Goal: Task Accomplishment & Management: Use online tool/utility

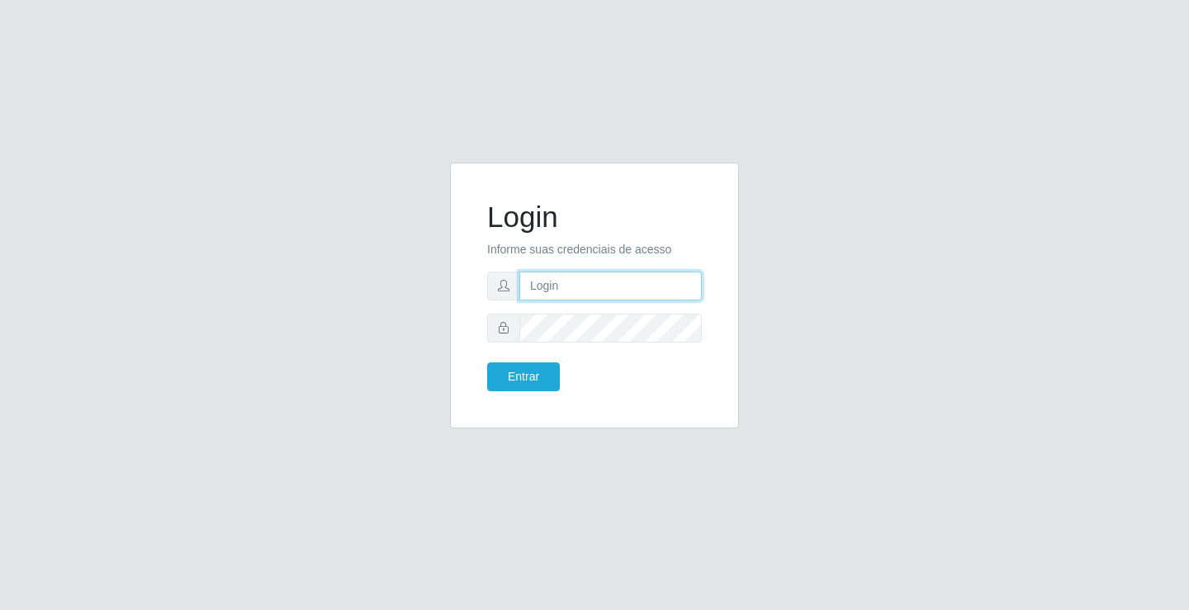
click at [561, 284] on input "text" at bounding box center [610, 286] width 182 height 29
click at [577, 282] on input "text" at bounding box center [610, 286] width 182 height 29
type input "[PERSON_NAME]"
click at [487, 363] on button "Entrar" at bounding box center [523, 377] width 73 height 29
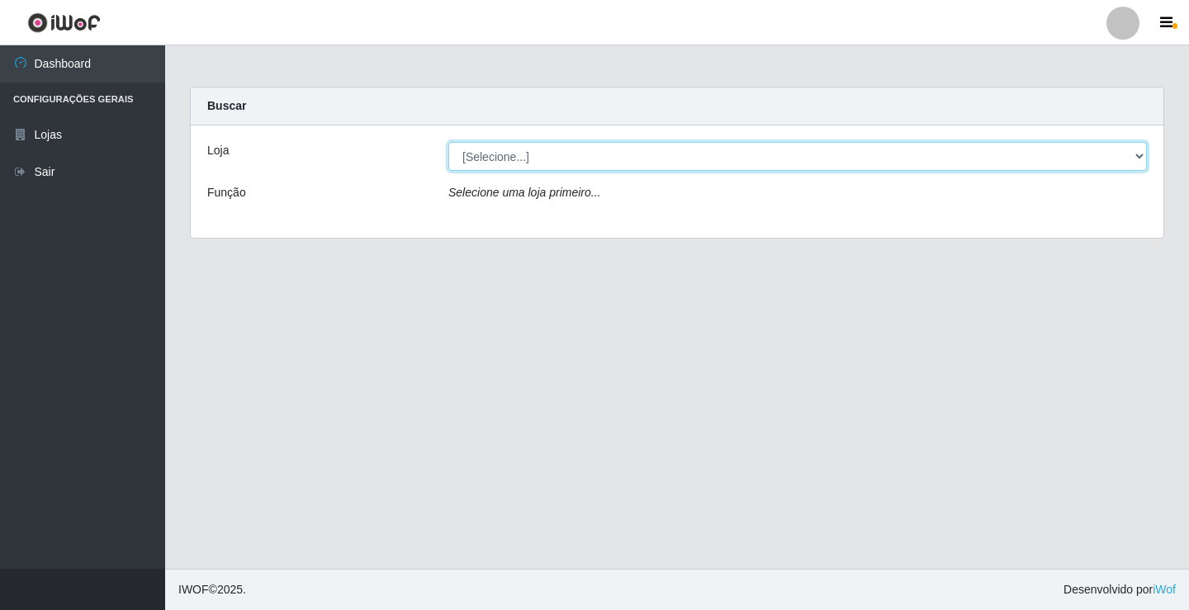
click at [525, 166] on select "[Selecione...] Ideal - Conceição" at bounding box center [797, 156] width 699 height 29
select select "231"
click at [448, 142] on select "[Selecione...] Ideal - Conceição" at bounding box center [797, 156] width 699 height 29
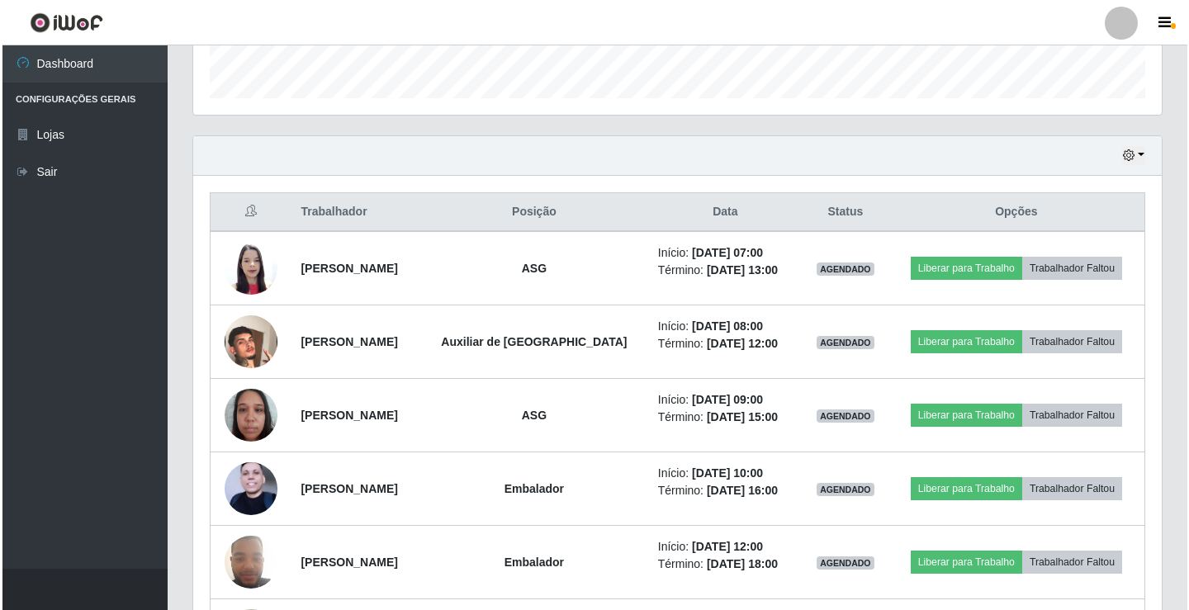
scroll to position [495, 0]
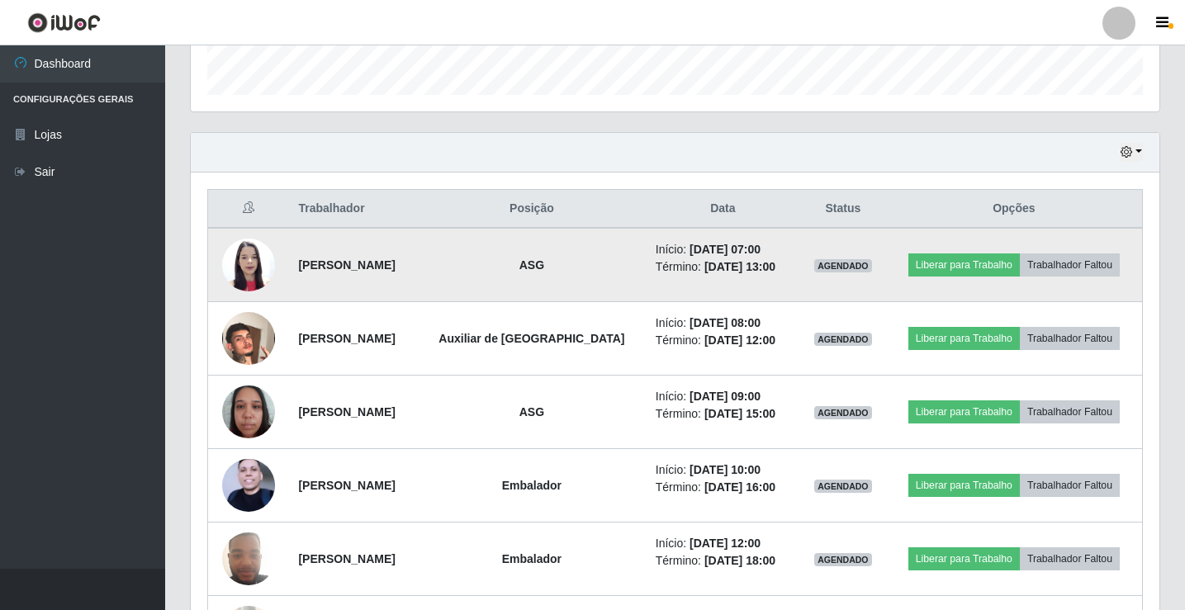
click at [240, 263] on img at bounding box center [248, 265] width 53 height 70
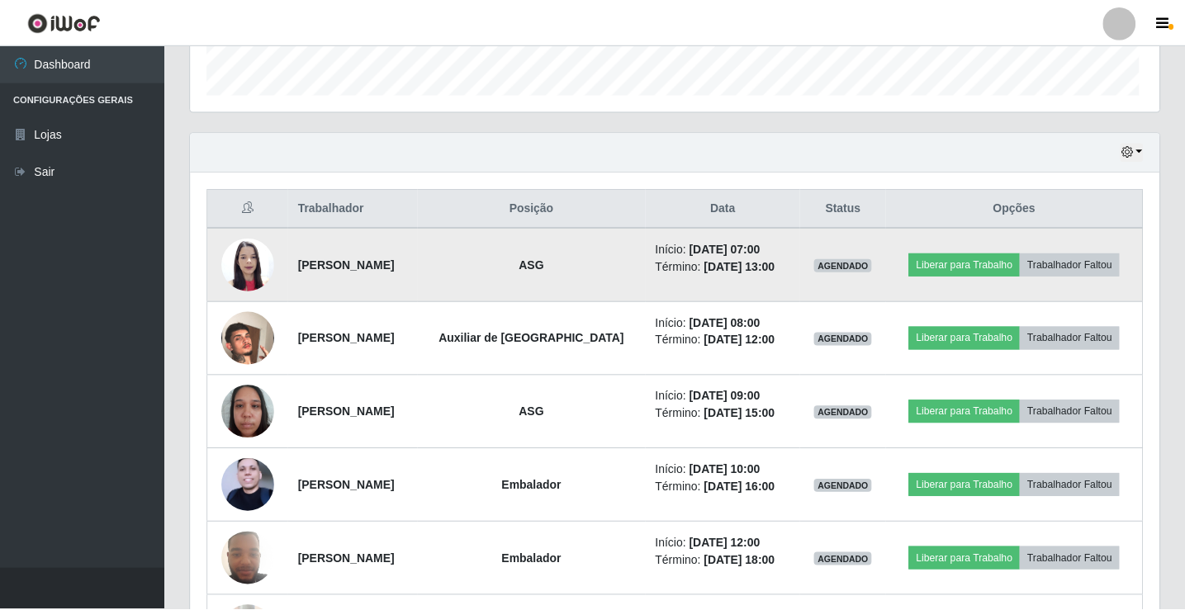
scroll to position [343, 960]
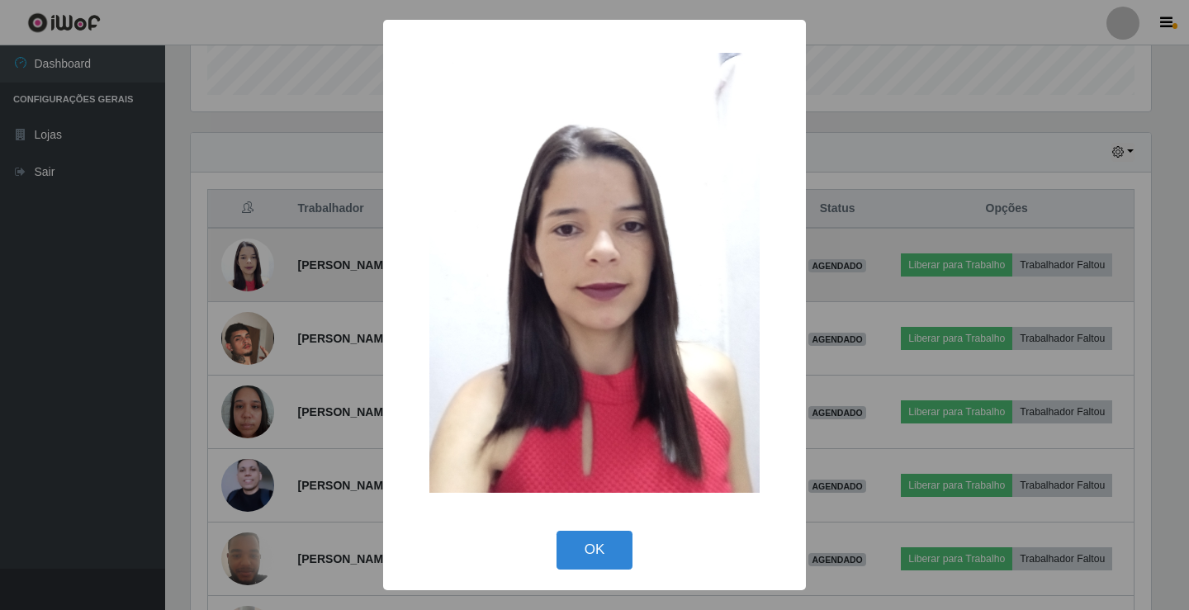
click at [240, 263] on div "× OK Cancel" at bounding box center [594, 305] width 1189 height 610
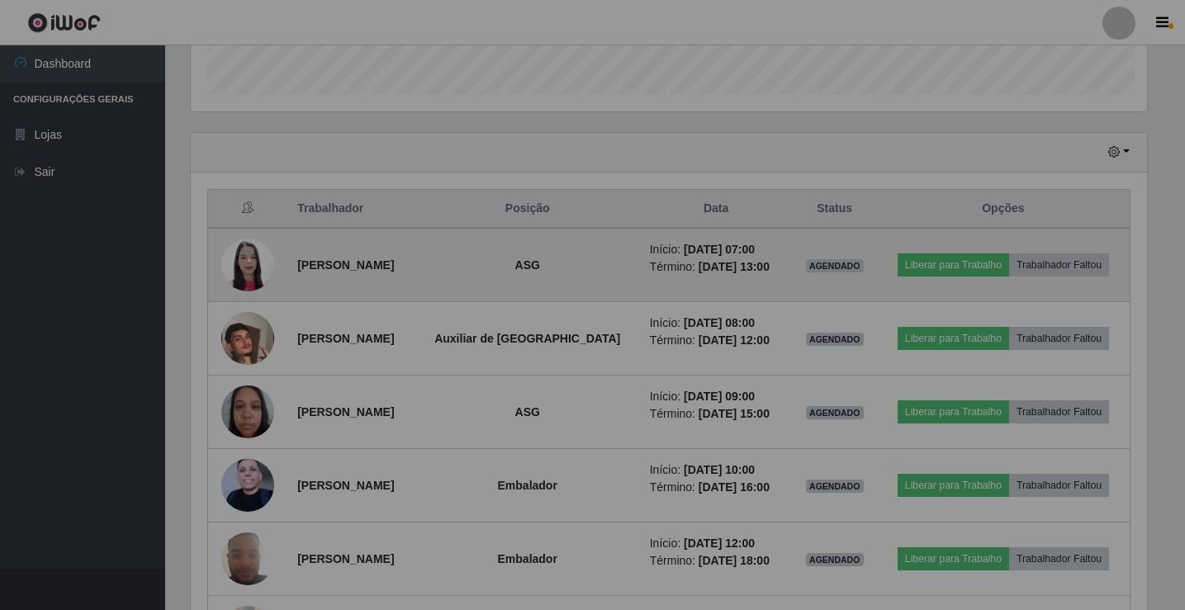
scroll to position [343, 969]
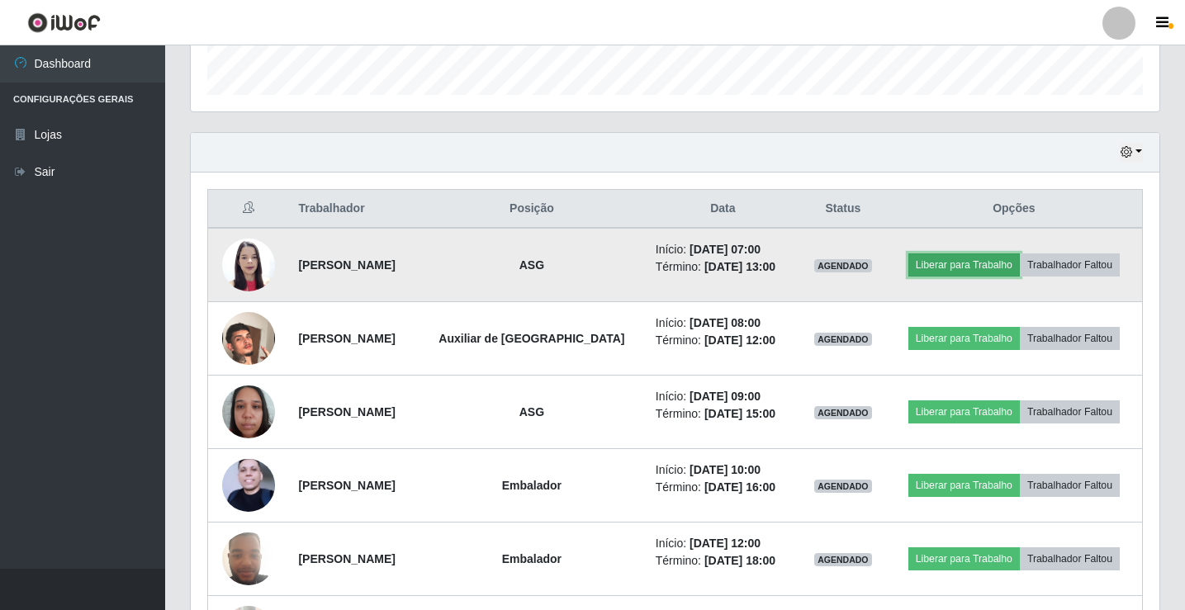
click at [964, 267] on button "Liberar para Trabalho" at bounding box center [963, 265] width 111 height 23
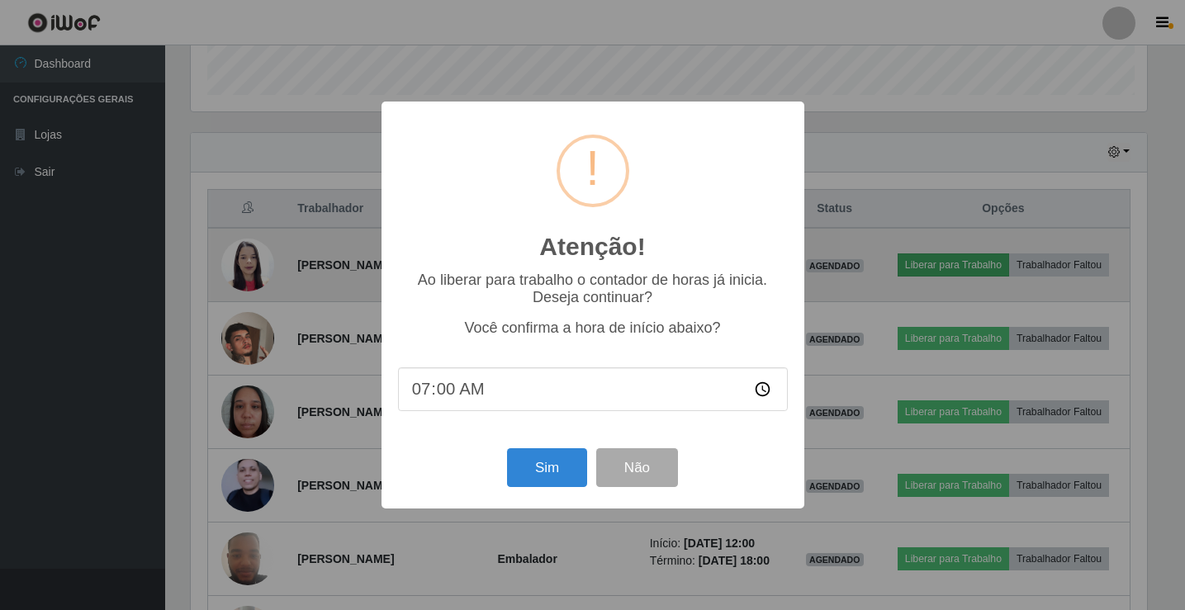
scroll to position [343, 960]
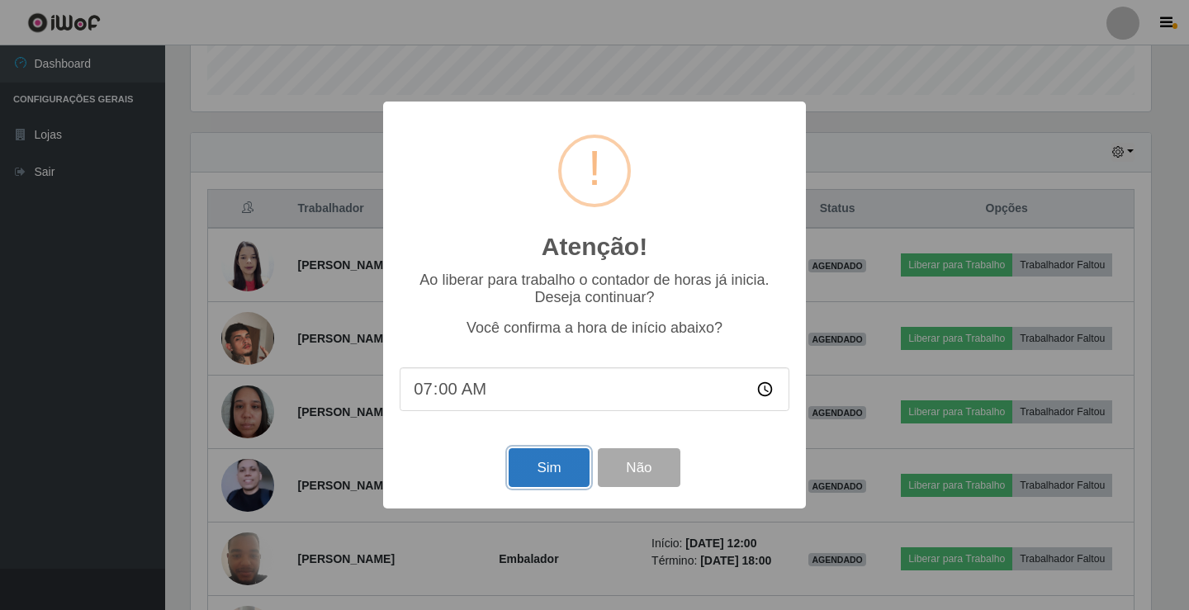
click at [542, 472] on button "Sim" at bounding box center [549, 467] width 80 height 39
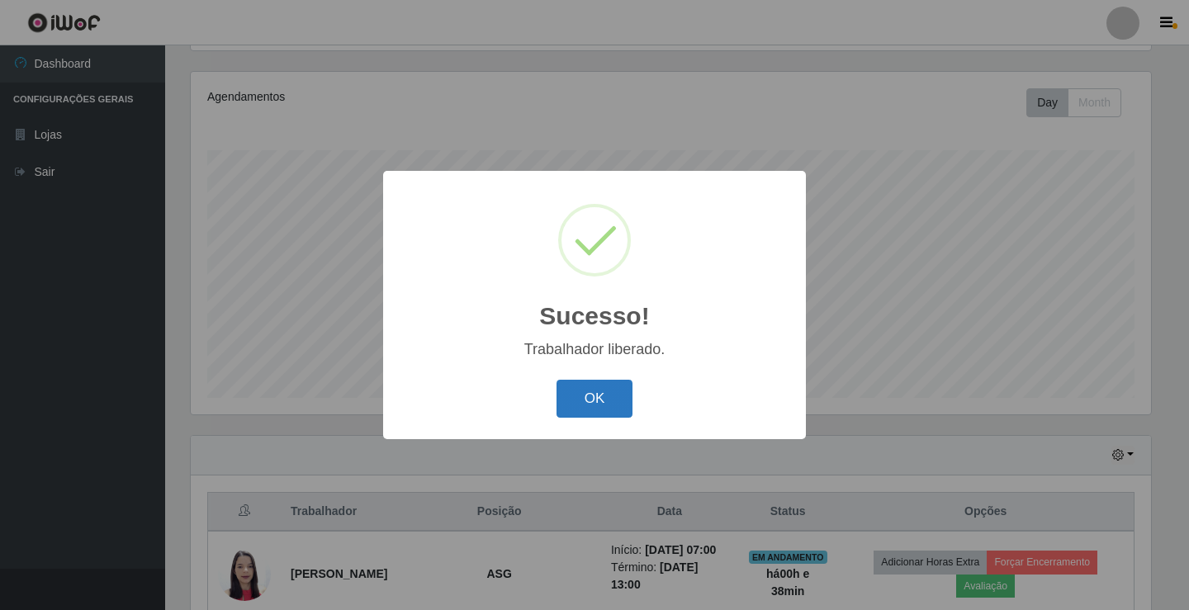
click at [593, 396] on button "OK" at bounding box center [595, 399] width 77 height 39
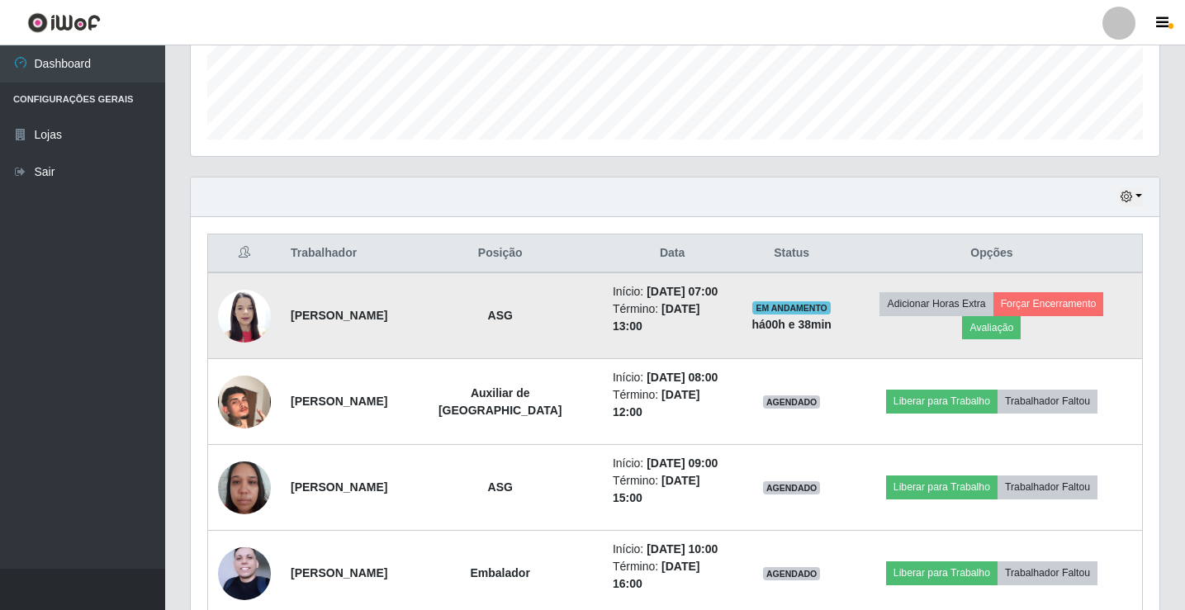
scroll to position [523, 0]
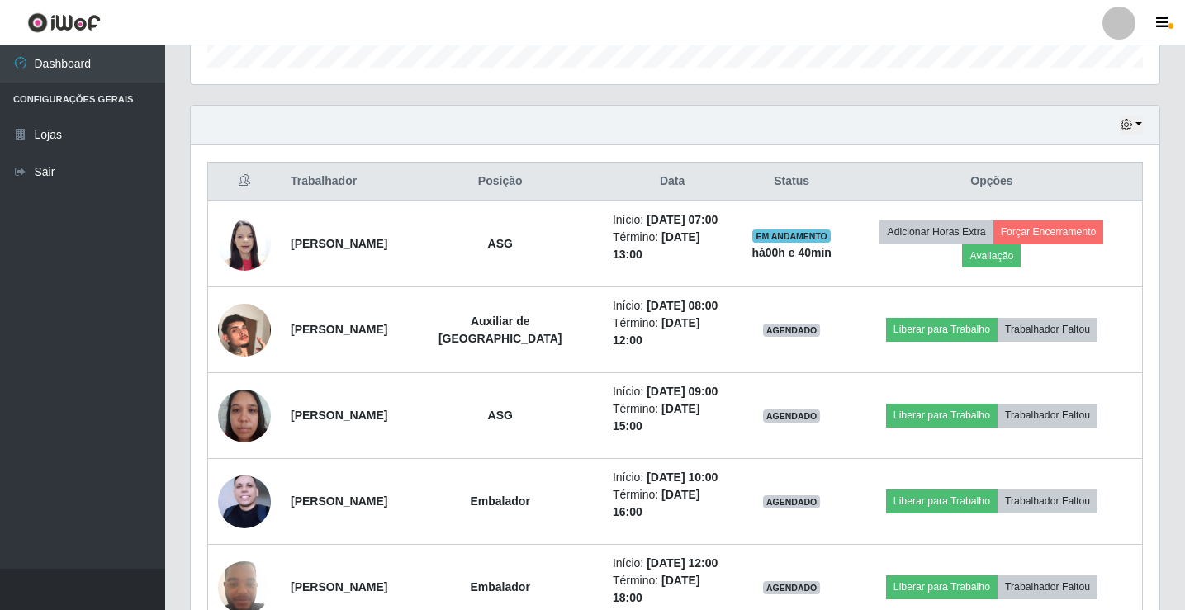
click at [1124, 30] on div at bounding box center [1118, 23] width 33 height 33
click at [1095, 131] on button "Sair" at bounding box center [1086, 128] width 149 height 34
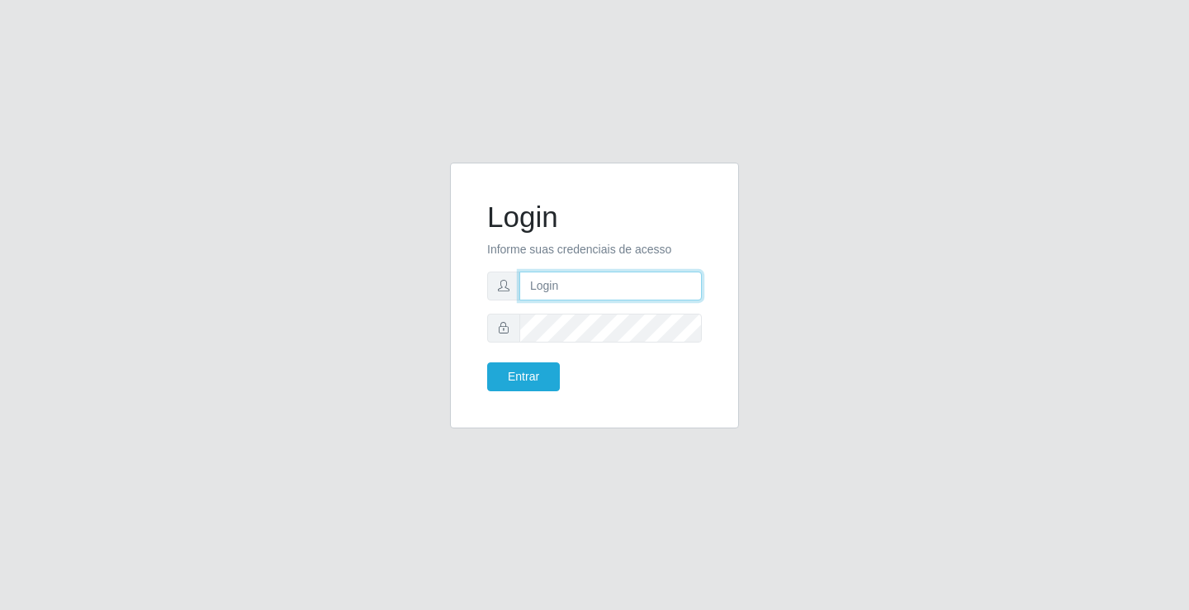
click at [583, 284] on input "text" at bounding box center [610, 286] width 182 height 29
type input "[PERSON_NAME]"
click at [487, 363] on button "Entrar" at bounding box center [523, 377] width 73 height 29
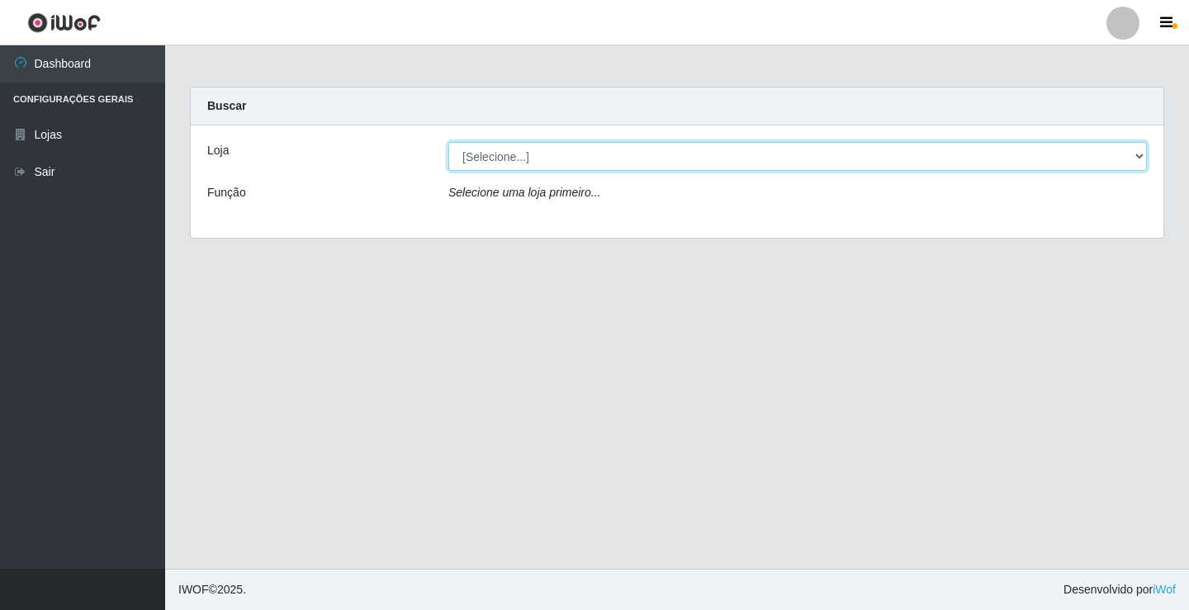
click at [483, 164] on select "[Selecione...] Ideal - Conceição" at bounding box center [797, 156] width 699 height 29
select select "231"
click at [448, 142] on select "[Selecione...] Ideal - Conceição" at bounding box center [797, 156] width 699 height 29
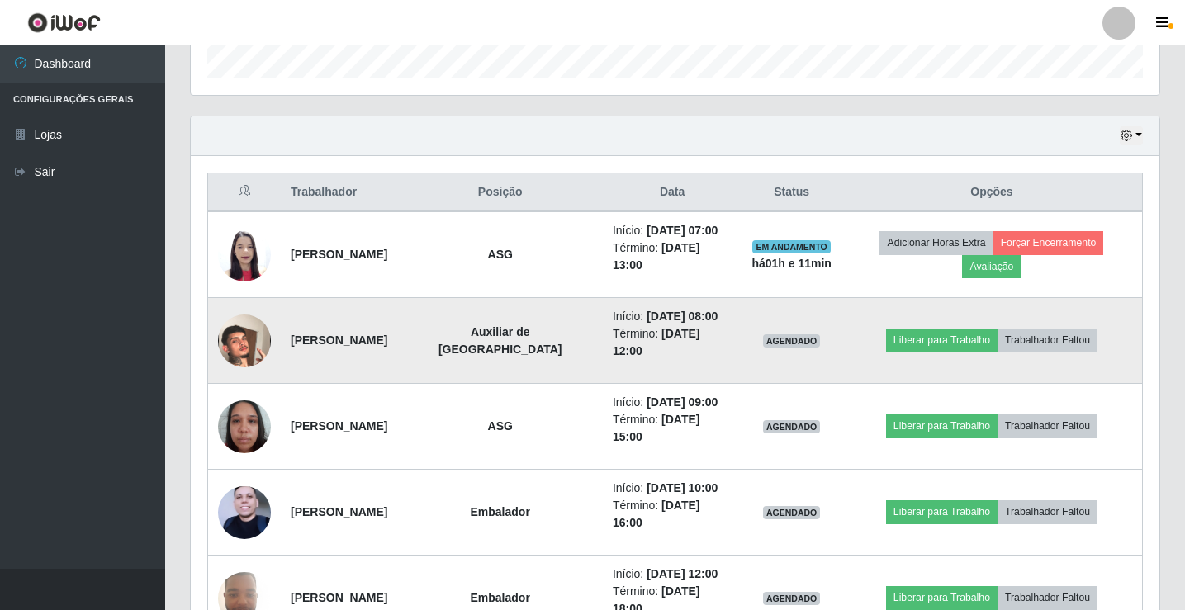
scroll to position [578, 0]
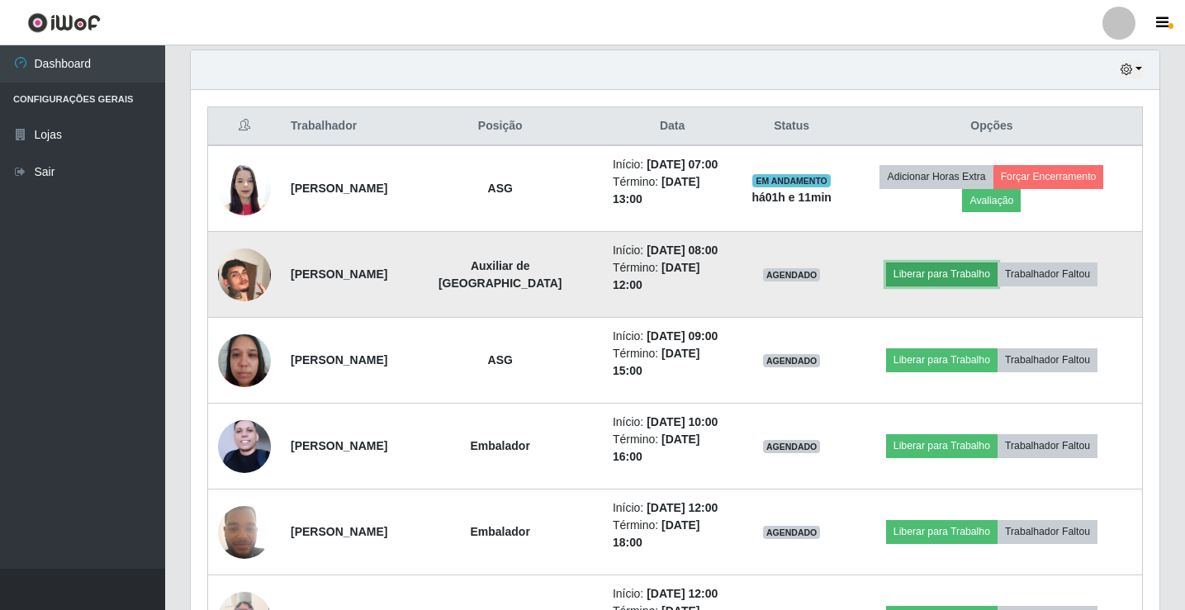
click at [933, 274] on button "Liberar para Trabalho" at bounding box center [941, 274] width 111 height 23
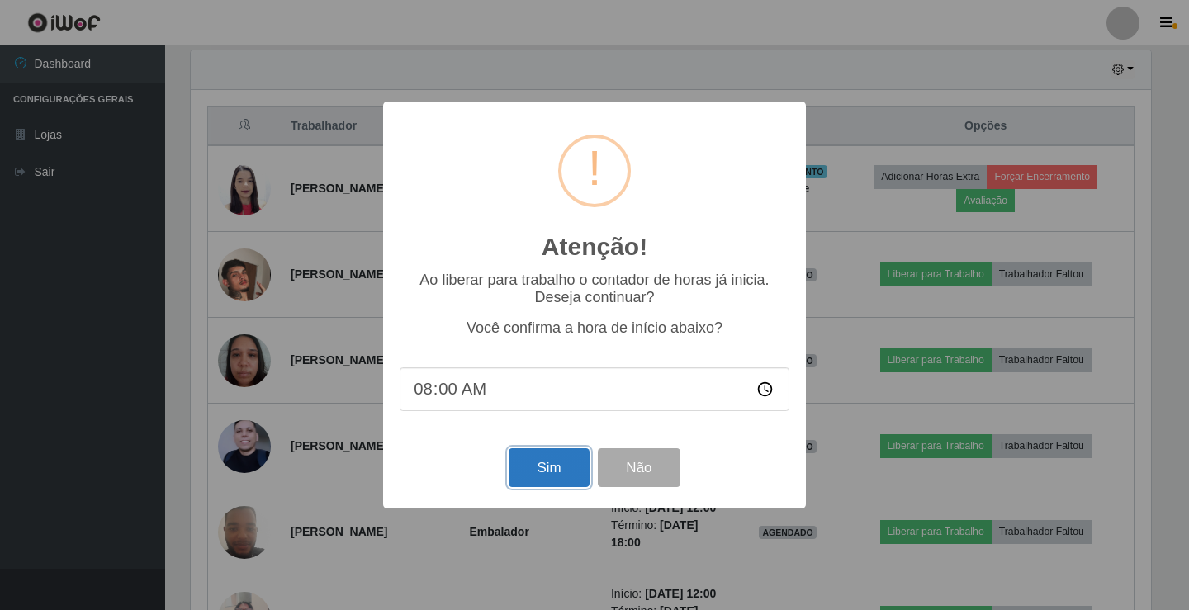
click at [574, 470] on button "Sim" at bounding box center [549, 467] width 80 height 39
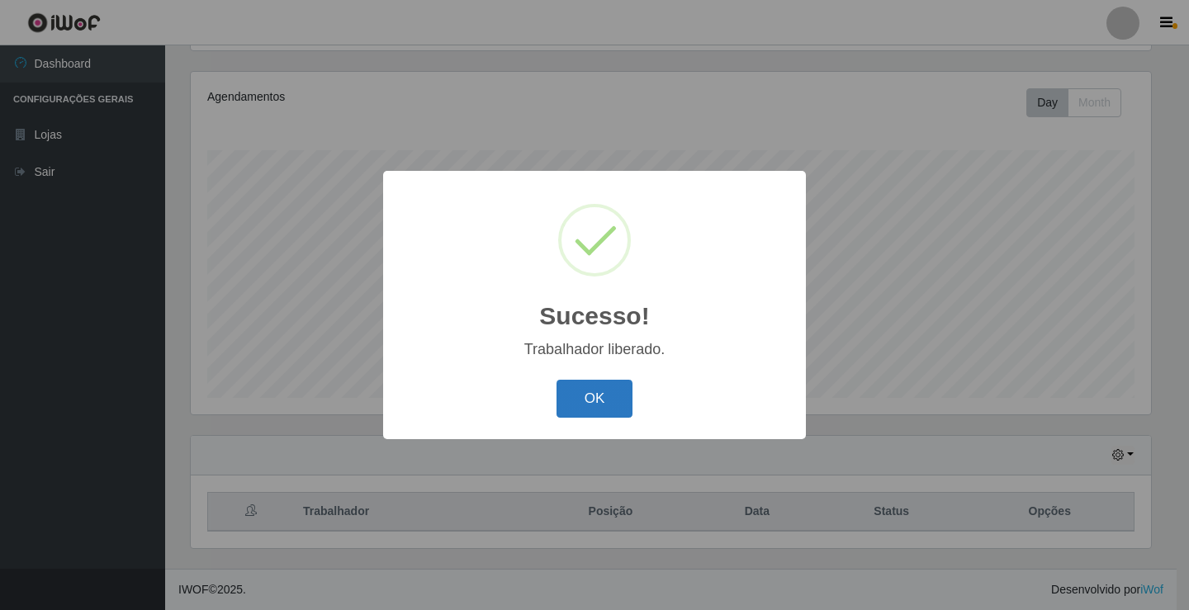
click at [579, 401] on button "OK" at bounding box center [595, 399] width 77 height 39
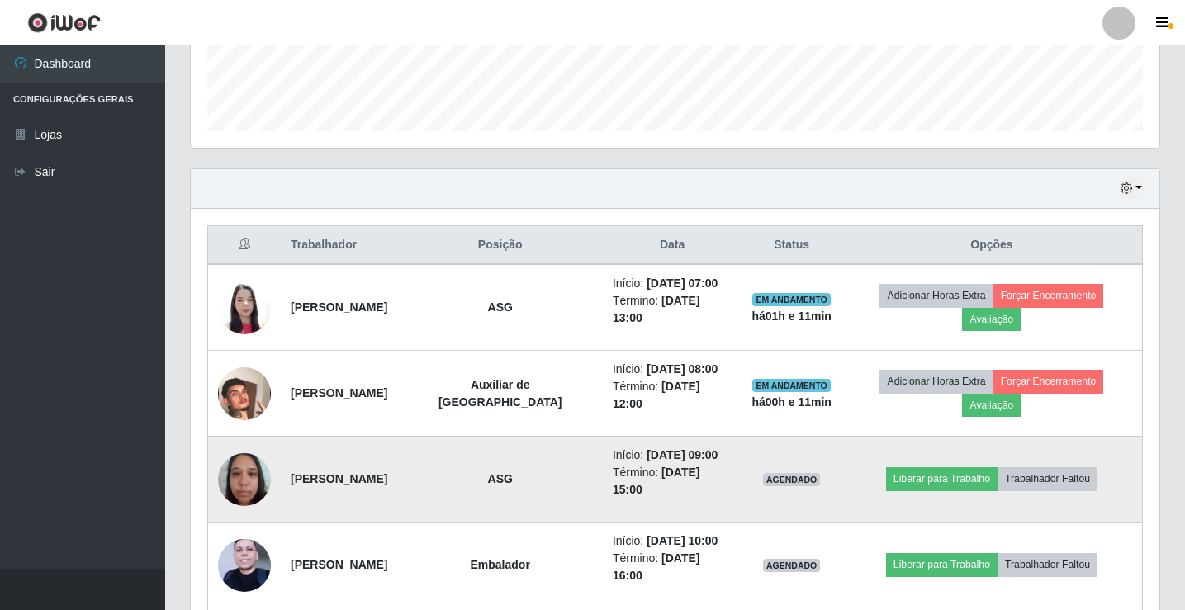
scroll to position [523, 0]
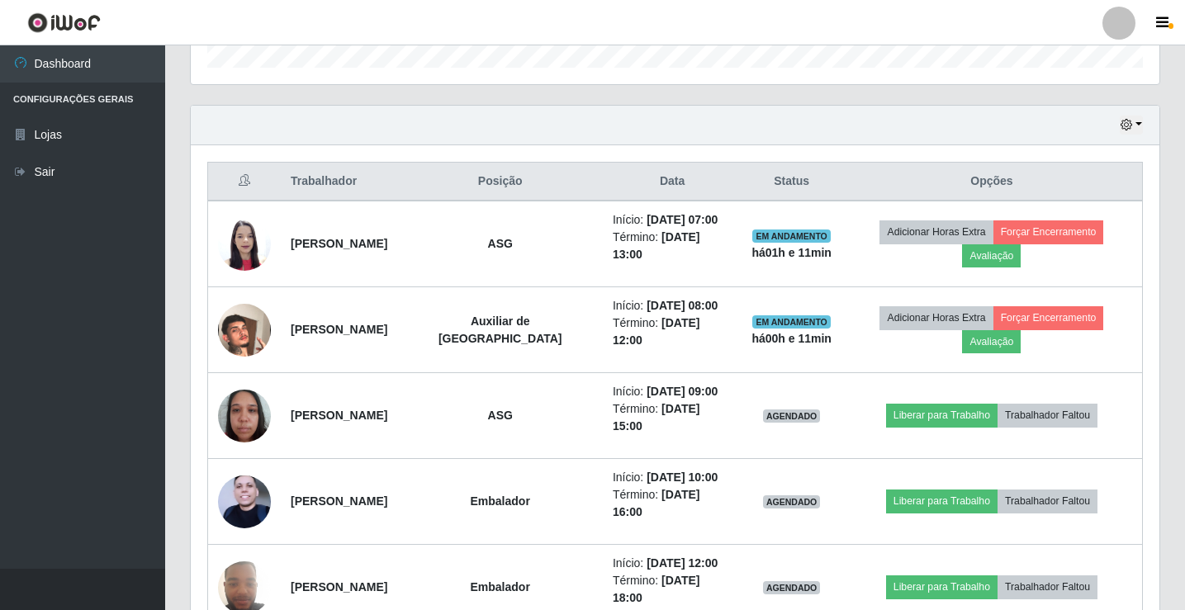
click at [1116, 35] on div at bounding box center [1118, 23] width 33 height 33
click at [1110, 119] on button "Sair" at bounding box center [1086, 128] width 149 height 34
